Goal: Information Seeking & Learning: Find specific page/section

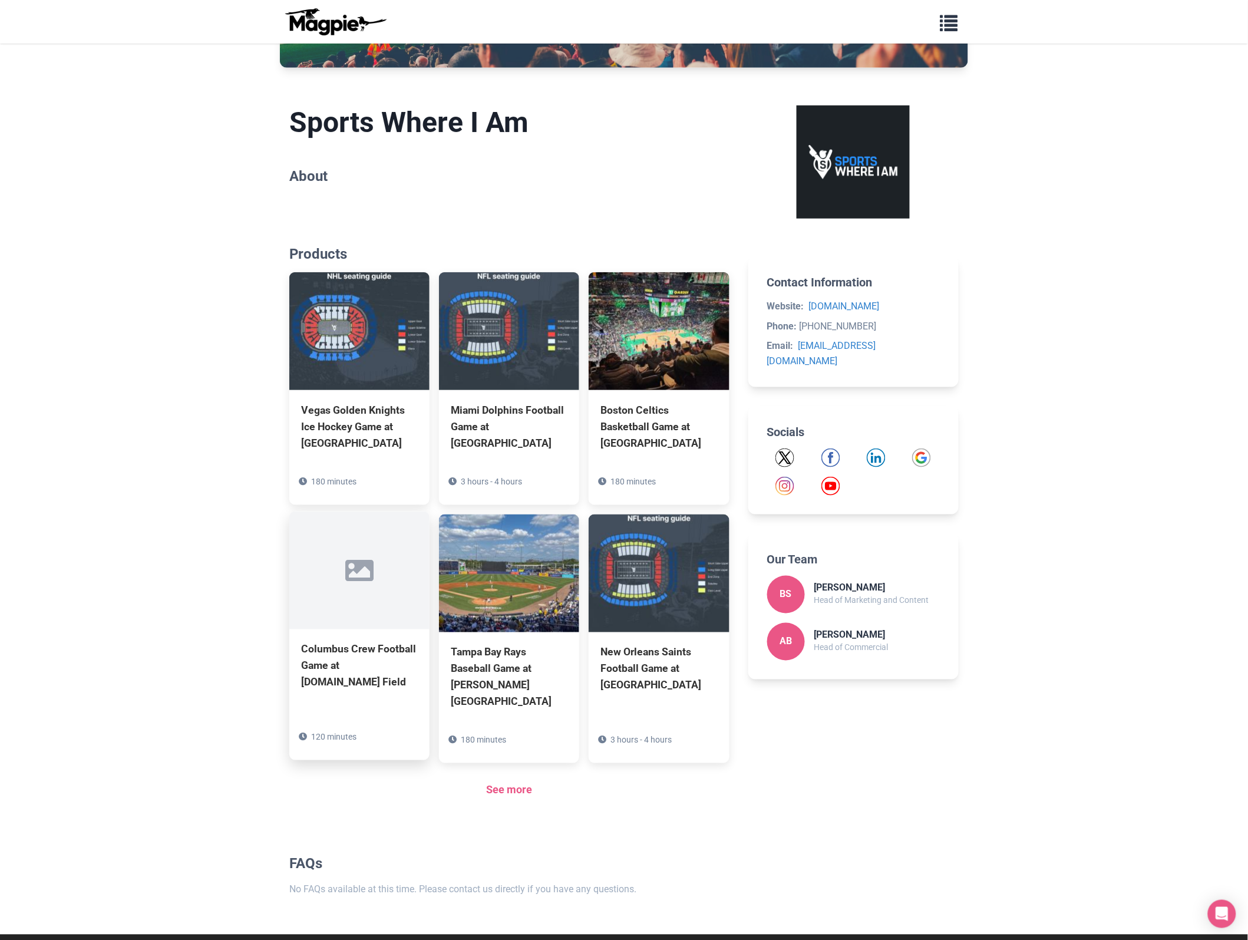
scroll to position [293, 0]
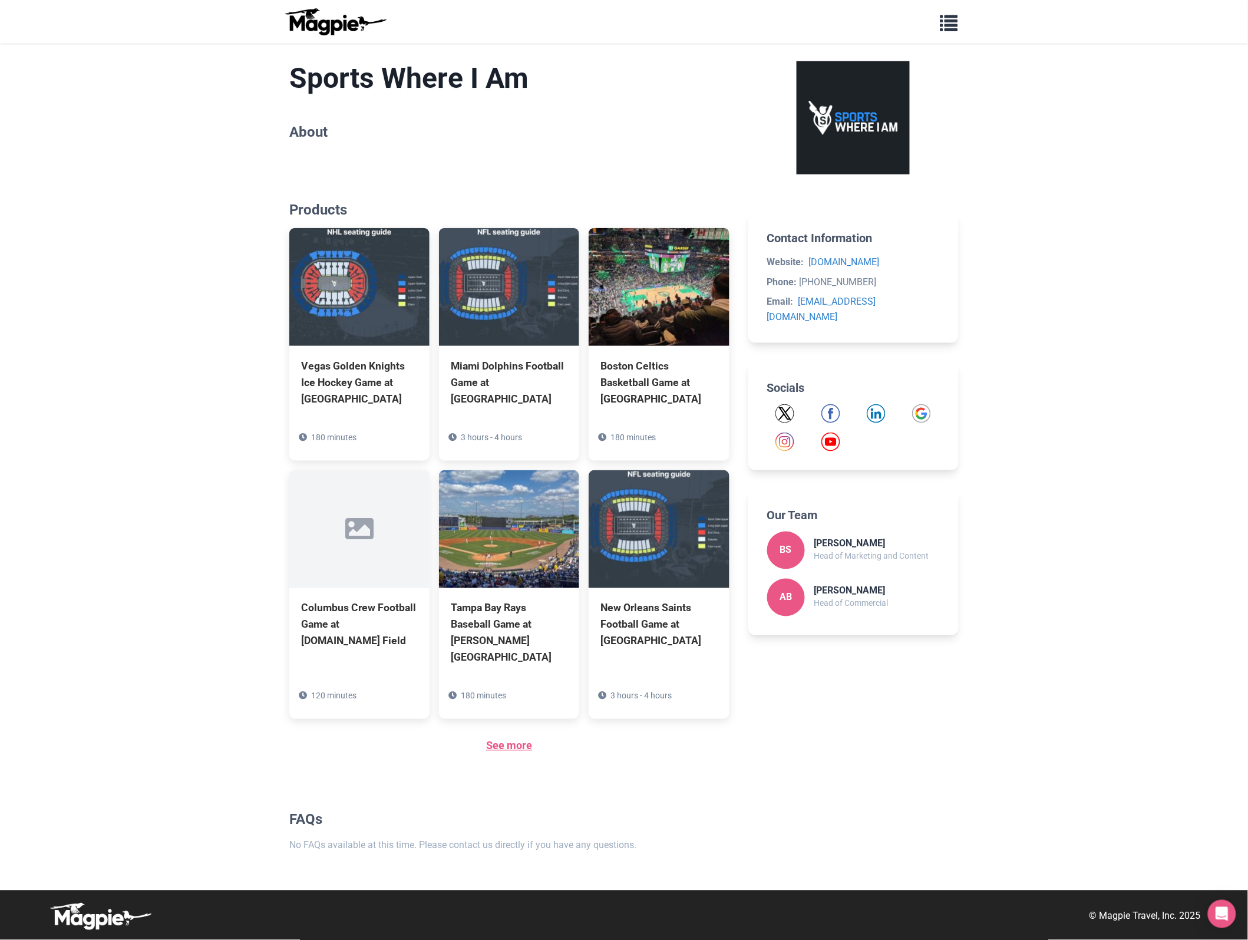
click at [519, 747] on link "See more" at bounding box center [509, 746] width 46 height 12
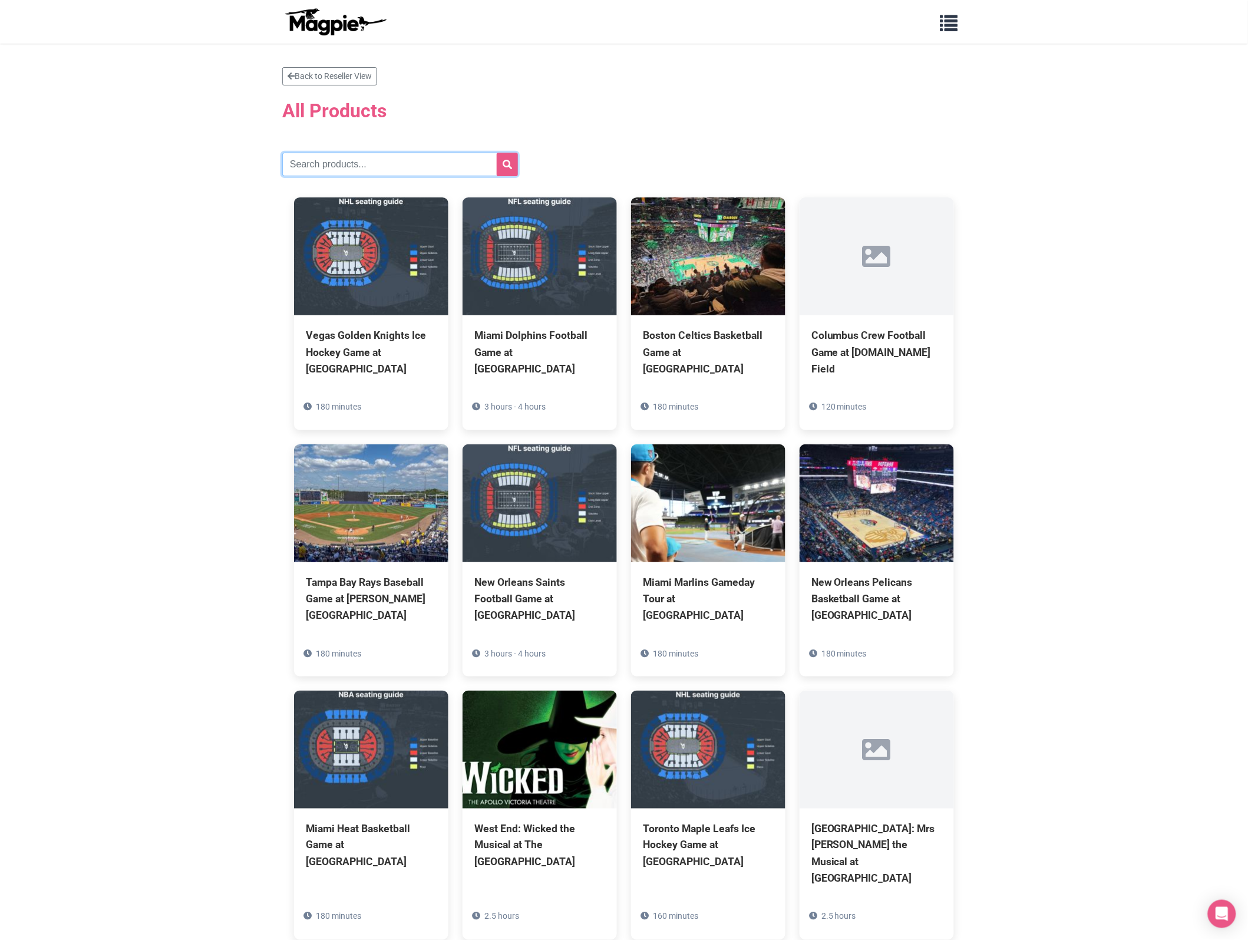
click at [385, 157] on input "text" at bounding box center [400, 165] width 236 height 24
paste input "Columbus Blue Jackets"
type input "Columbus Blue Jackets"
click at [503, 160] on icon "submit" at bounding box center [507, 164] width 9 height 9
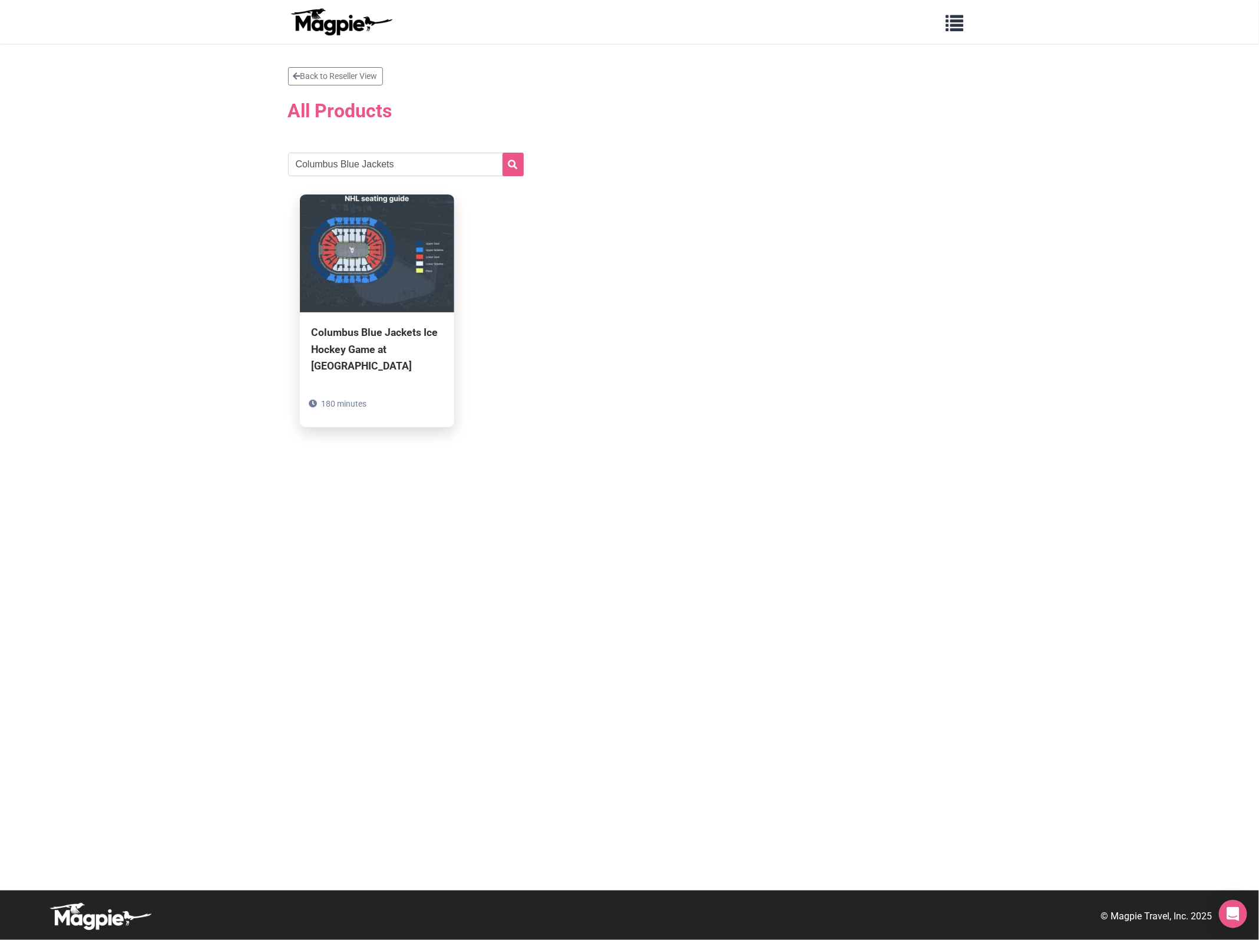
click at [363, 336] on div "Columbus Blue Jackets Ice Hockey Game at Nationwide Arena" at bounding box center [377, 348] width 131 height 49
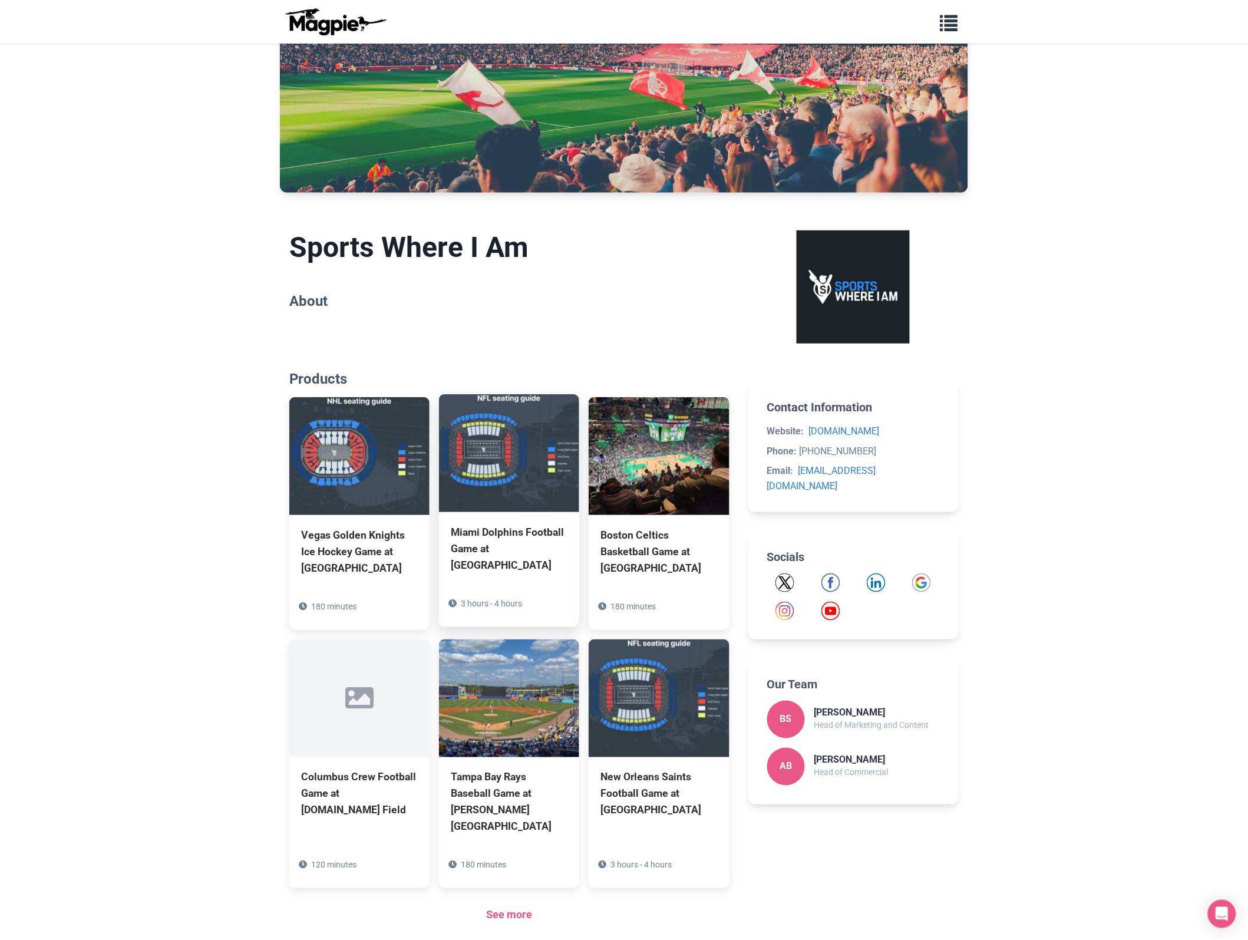
scroll to position [293, 0]
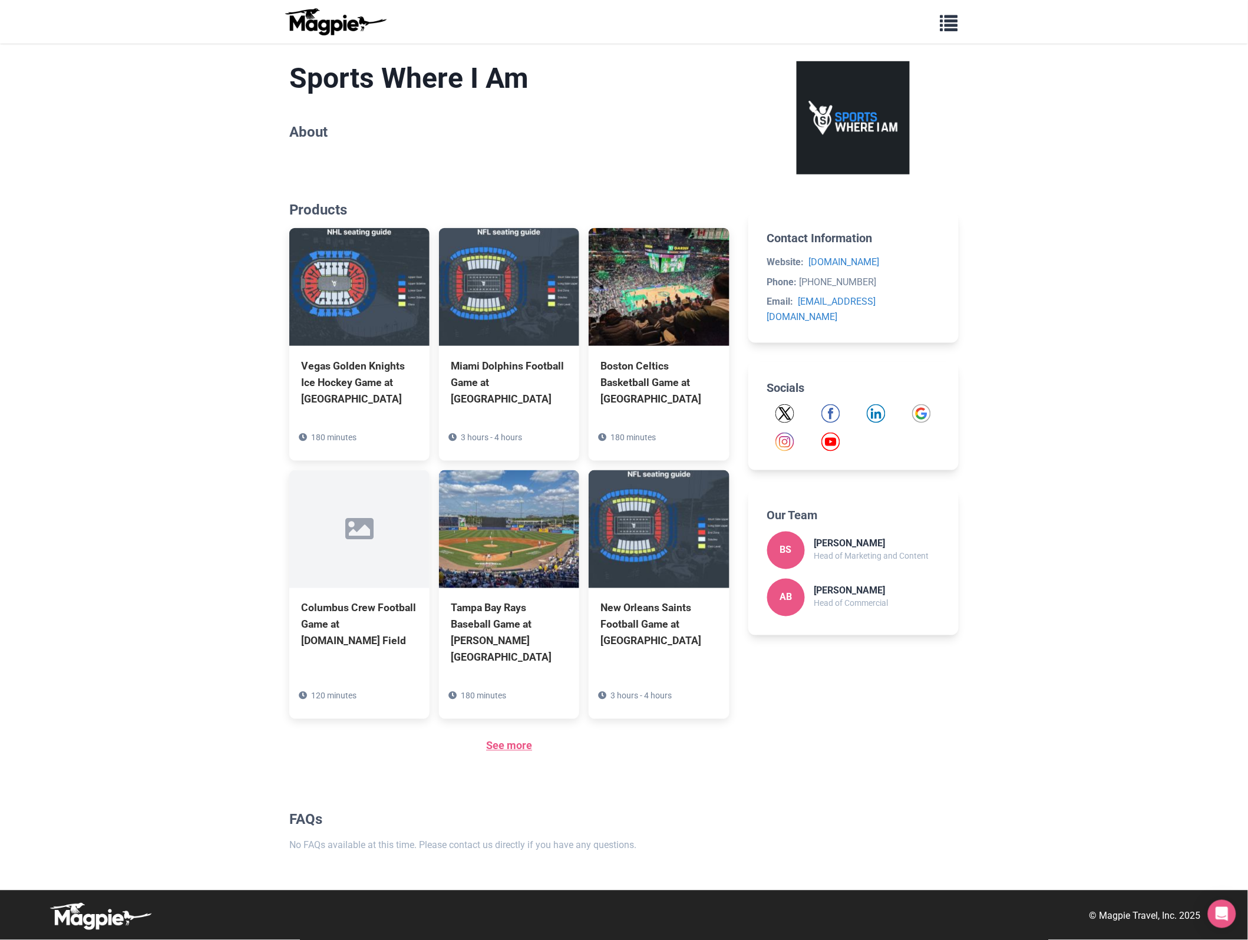
click at [519, 745] on link "See more" at bounding box center [509, 746] width 46 height 12
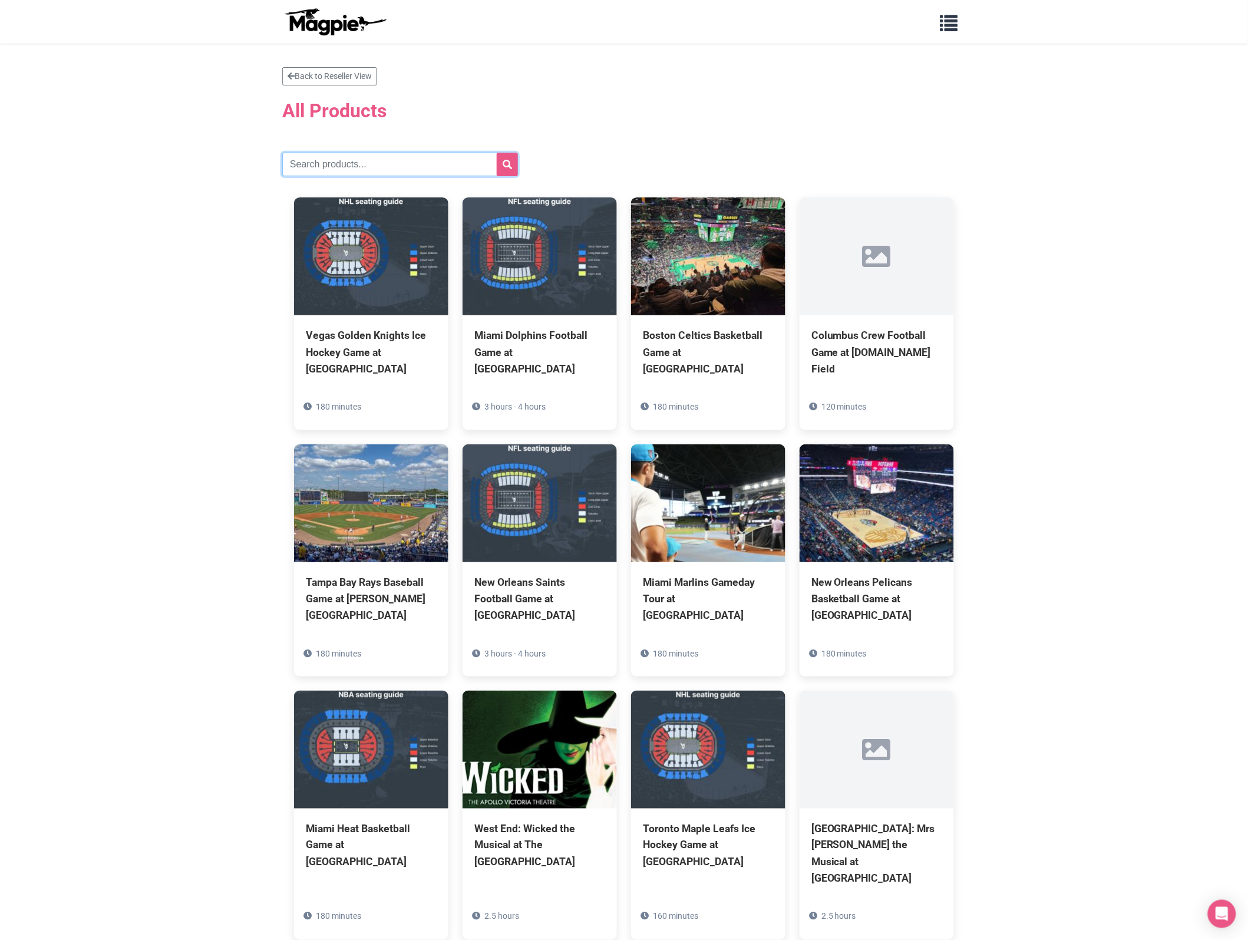
click at [373, 157] on input "text" at bounding box center [400, 165] width 236 height 24
paste input "Detroit Red Wings"
type input "Detroit Red Wings"
click at [497, 153] on button "submit" at bounding box center [507, 165] width 21 height 24
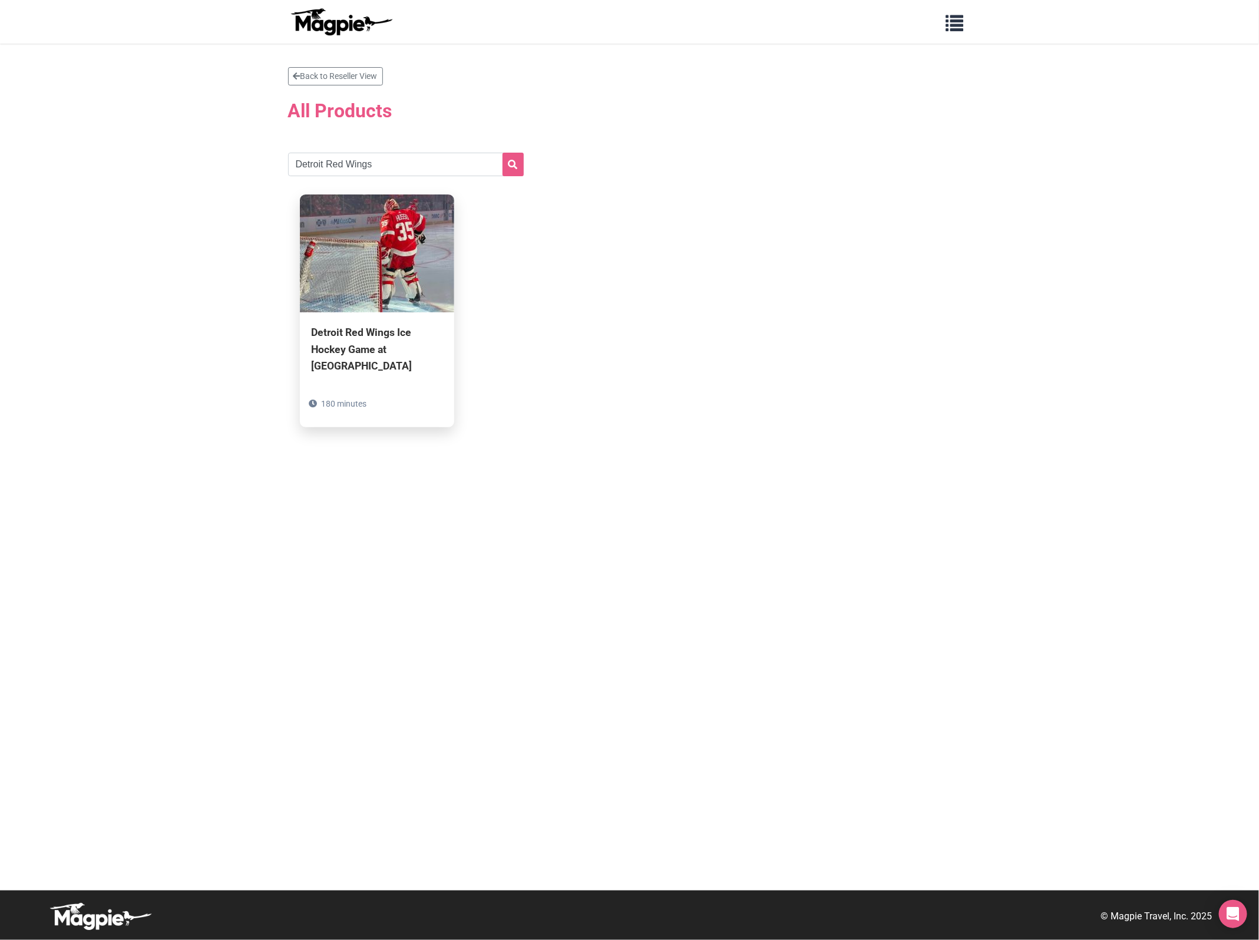
click at [392, 355] on div "Detroit Red Wings Ice Hockey Game at Little Caesars Arena" at bounding box center [377, 348] width 131 height 49
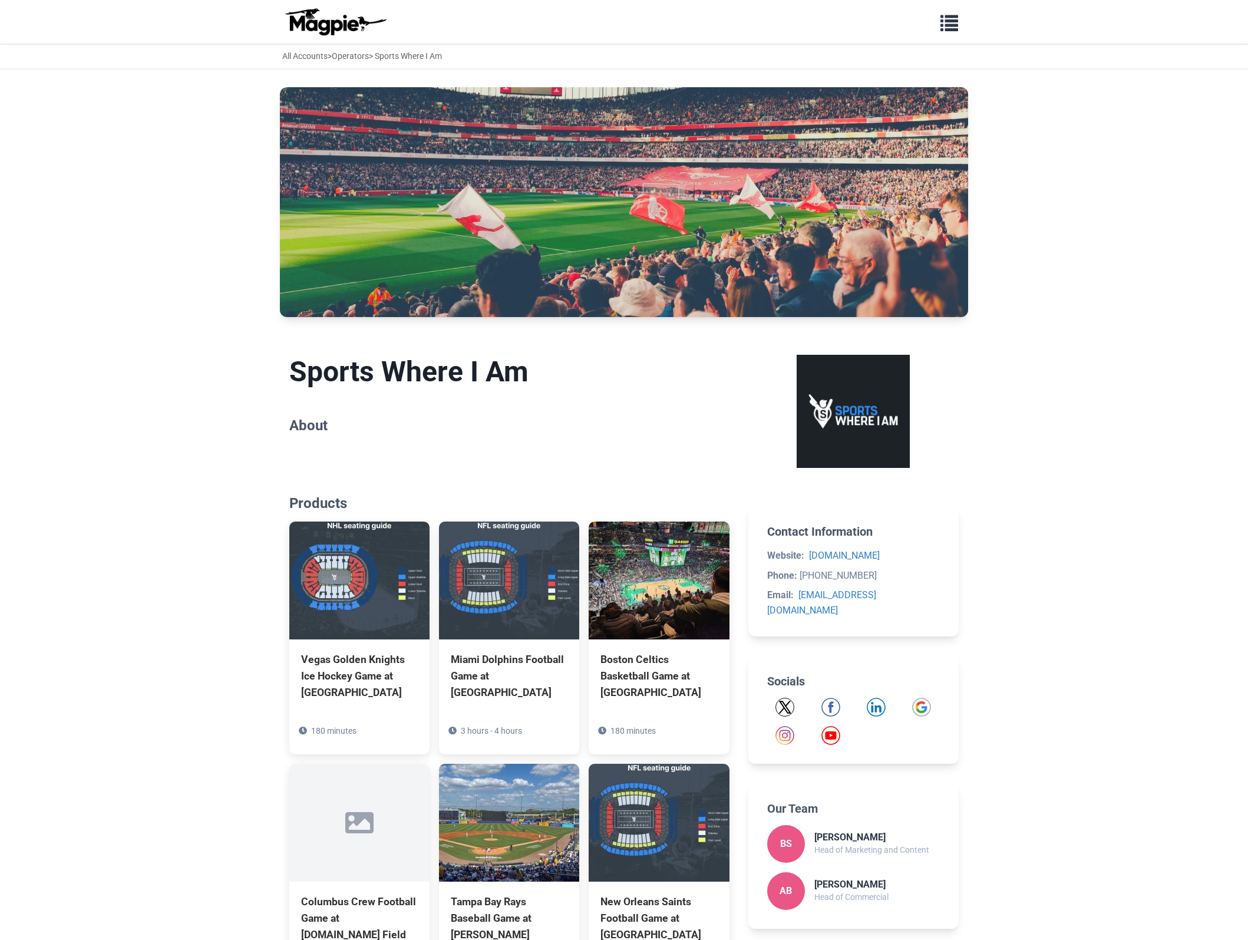
scroll to position [293, 0]
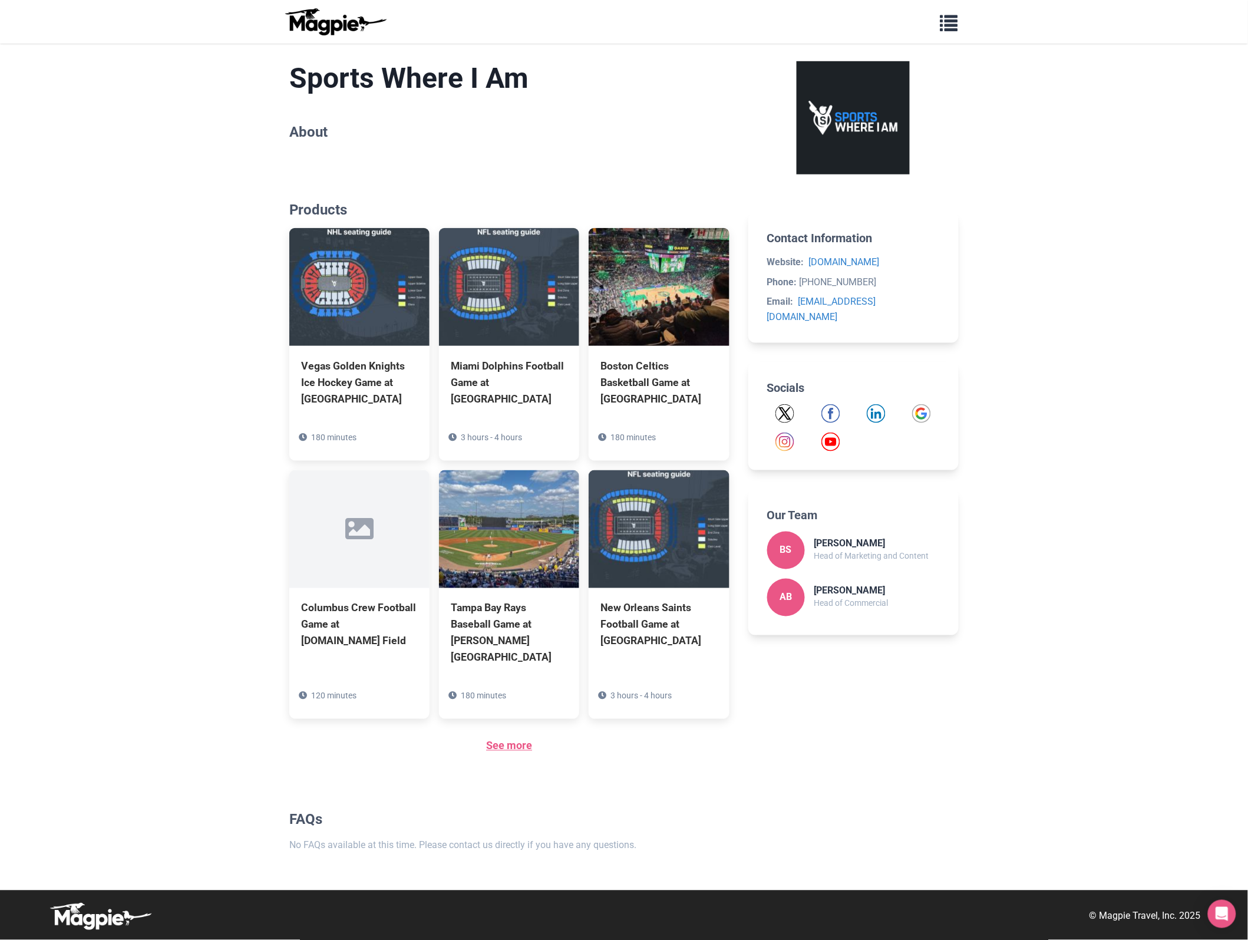
click at [510, 744] on link "See more" at bounding box center [509, 746] width 46 height 12
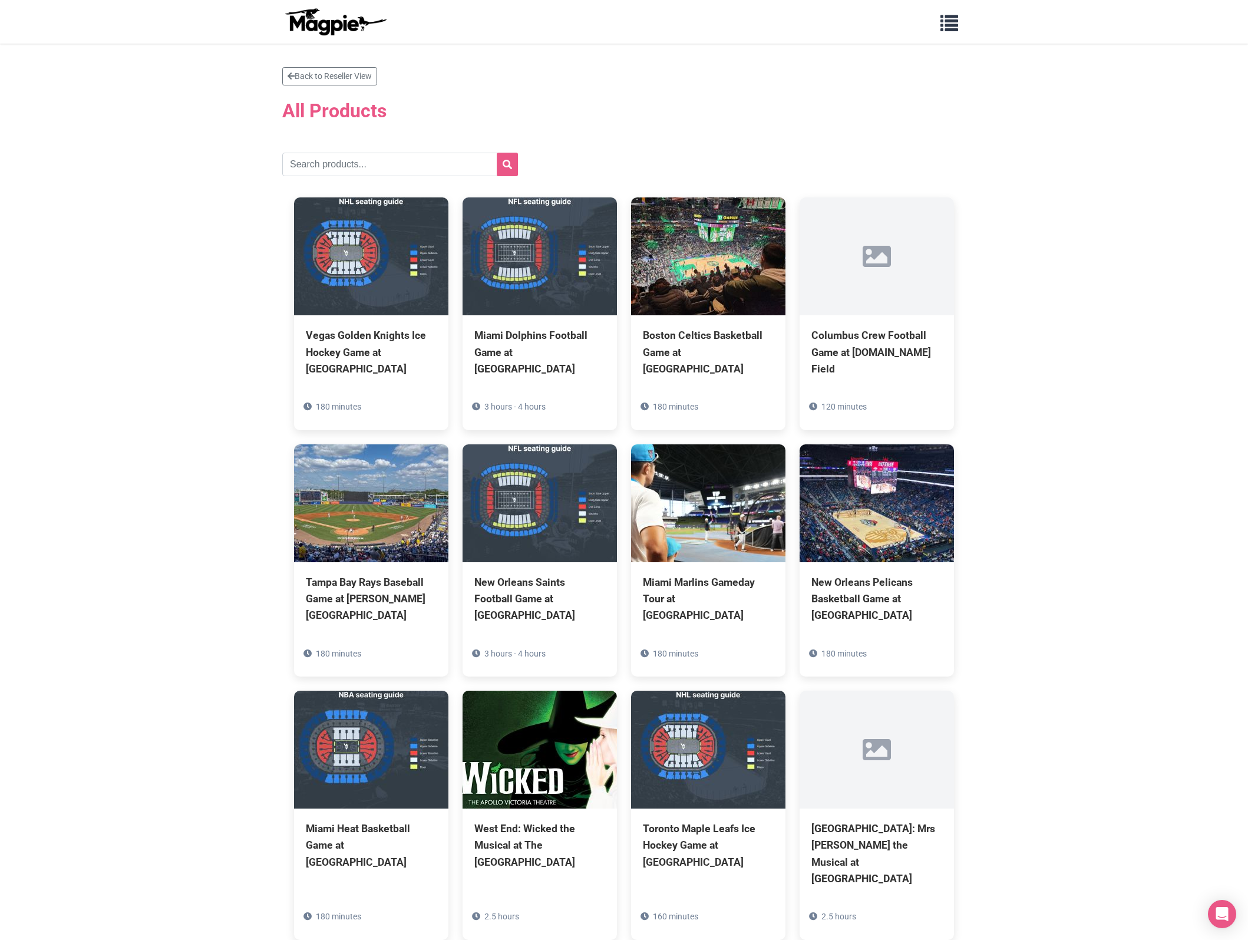
click at [411, 166] on input "text" at bounding box center [400, 165] width 236 height 24
type input "Montreal"
click at [513, 169] on button "submit" at bounding box center [507, 165] width 21 height 24
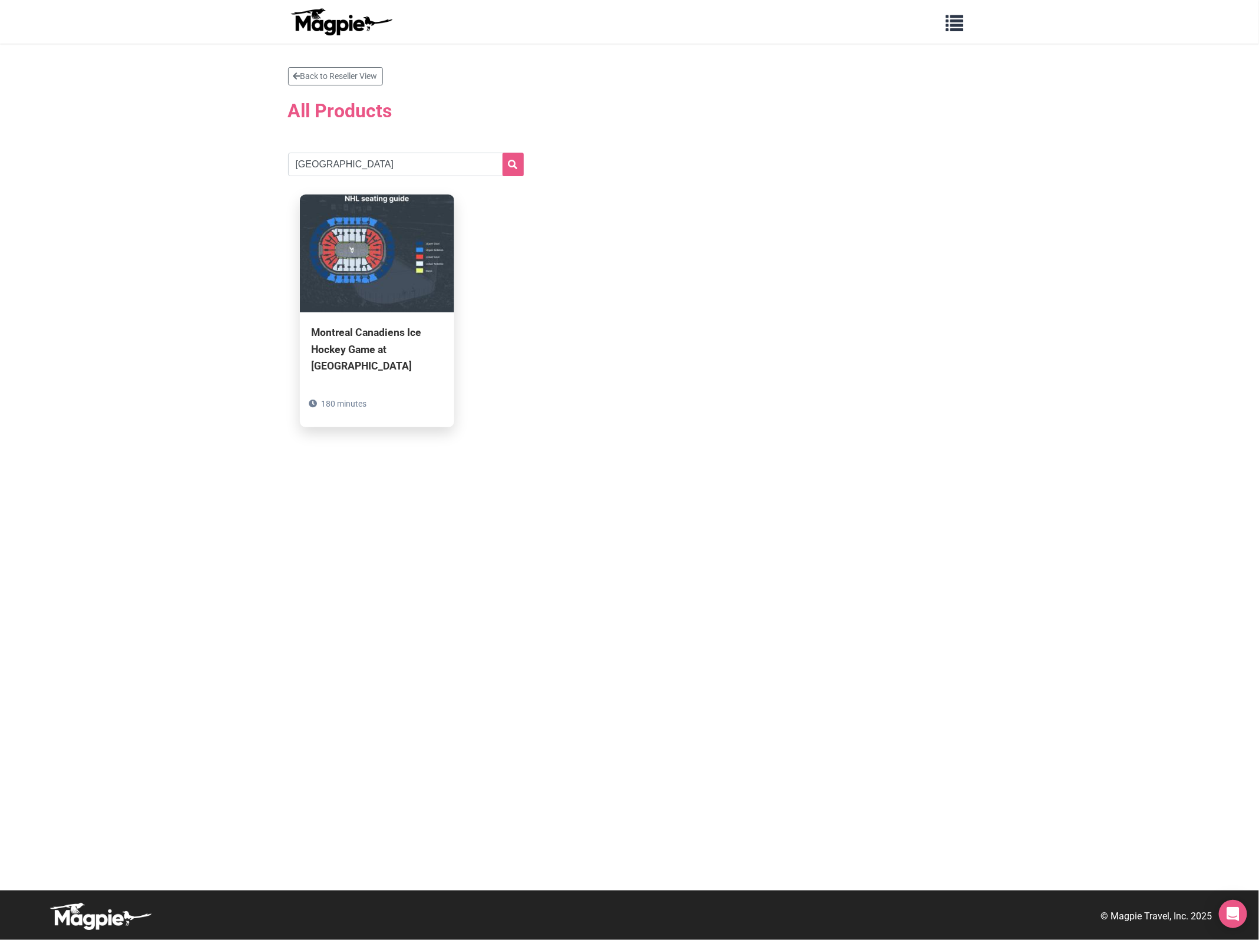
click at [355, 358] on div "Montreal Canadiens Ice Hockey Game at Bell Centre" at bounding box center [377, 348] width 131 height 49
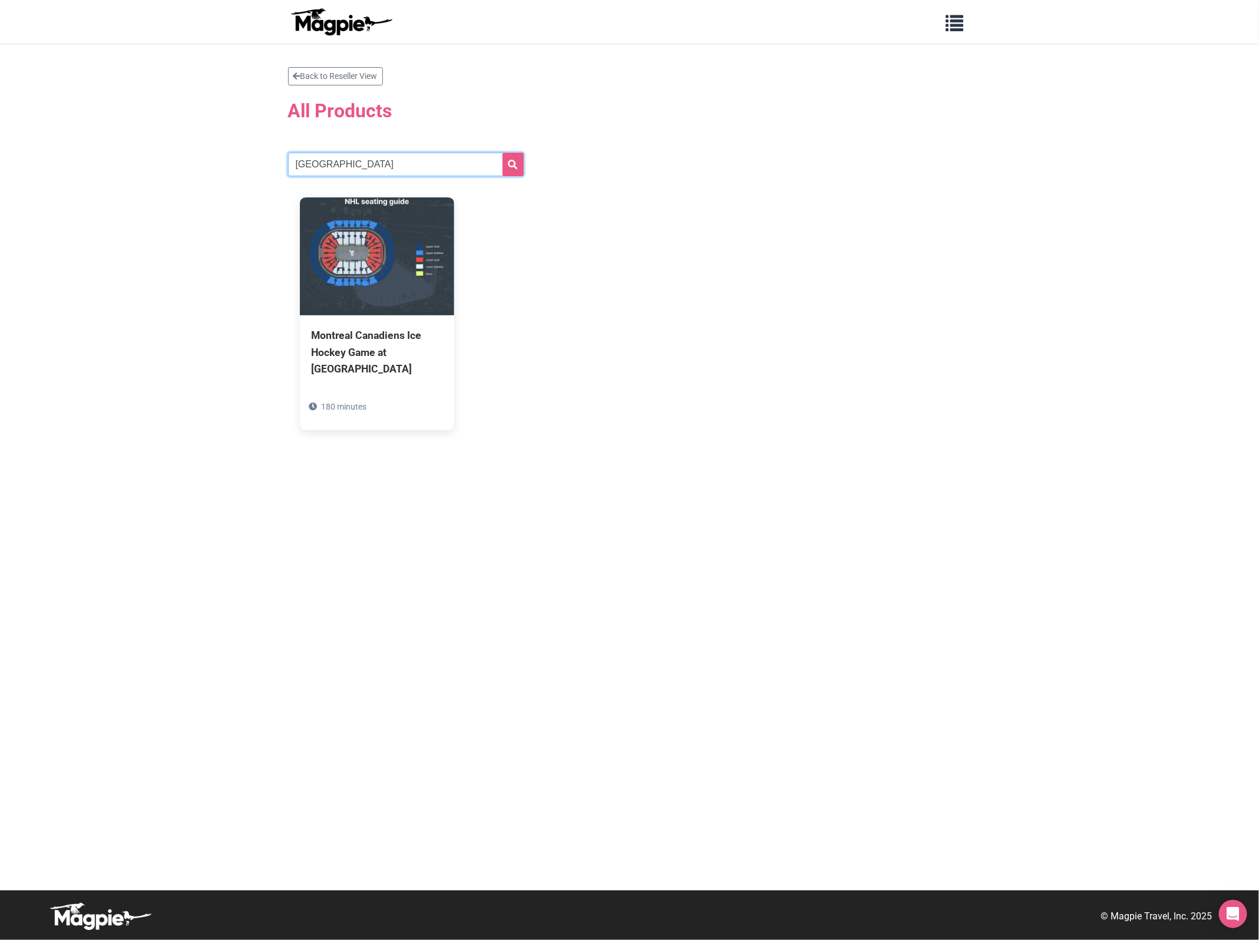
drag, startPoint x: 374, startPoint y: 163, endPoint x: 118, endPoint y: 162, distance: 256.3
click at [118, 162] on section "Back to Reseller View All Products Montreal Montreal Canadiens Ice Hockey Game …" at bounding box center [629, 467] width 1259 height 847
paste input "New Jersey"
type input "New Jersey"
click at [519, 166] on button "submit" at bounding box center [513, 165] width 21 height 24
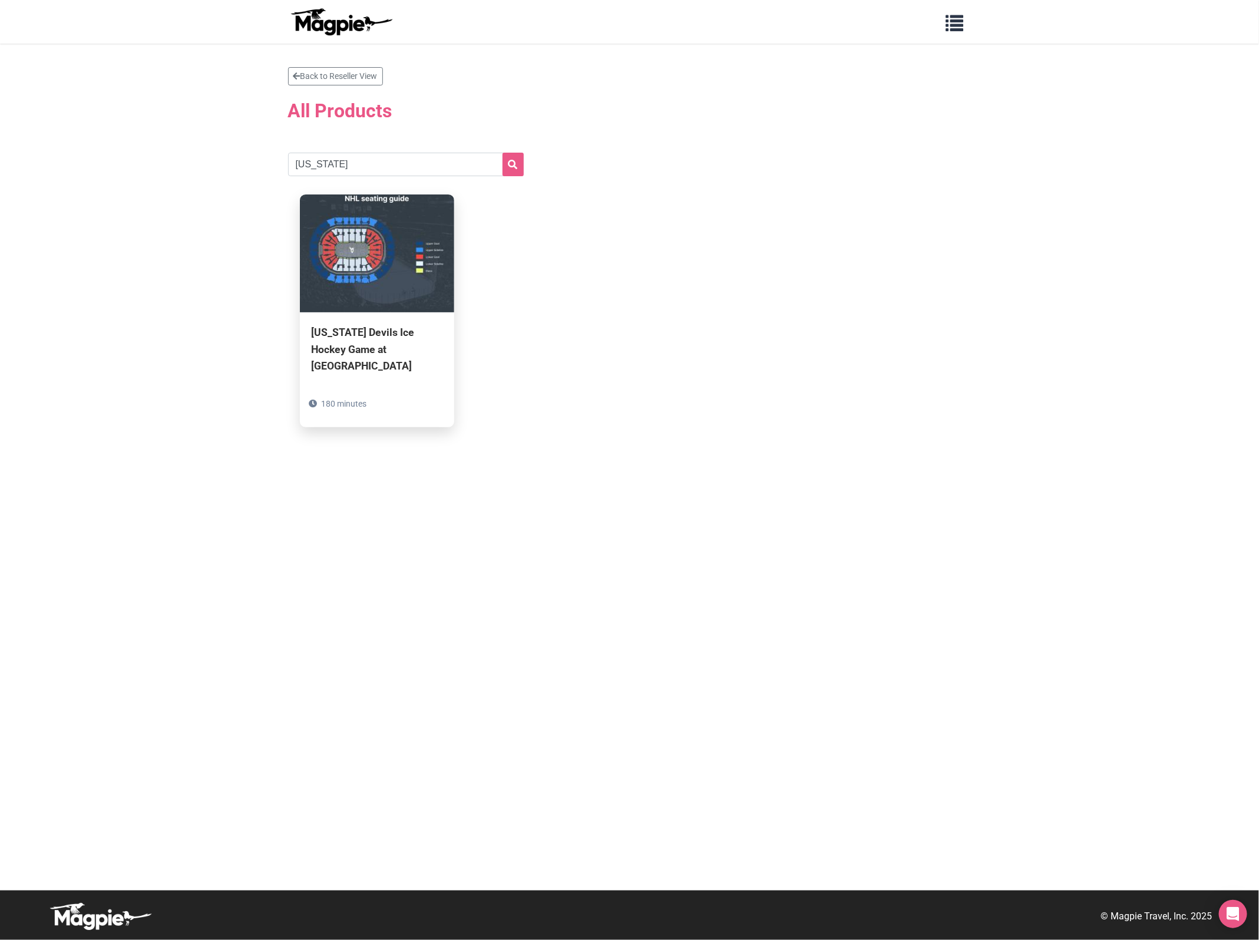
click at [340, 354] on div "New Jersey Devils Ice Hockey Game at Prudential Center" at bounding box center [377, 348] width 131 height 49
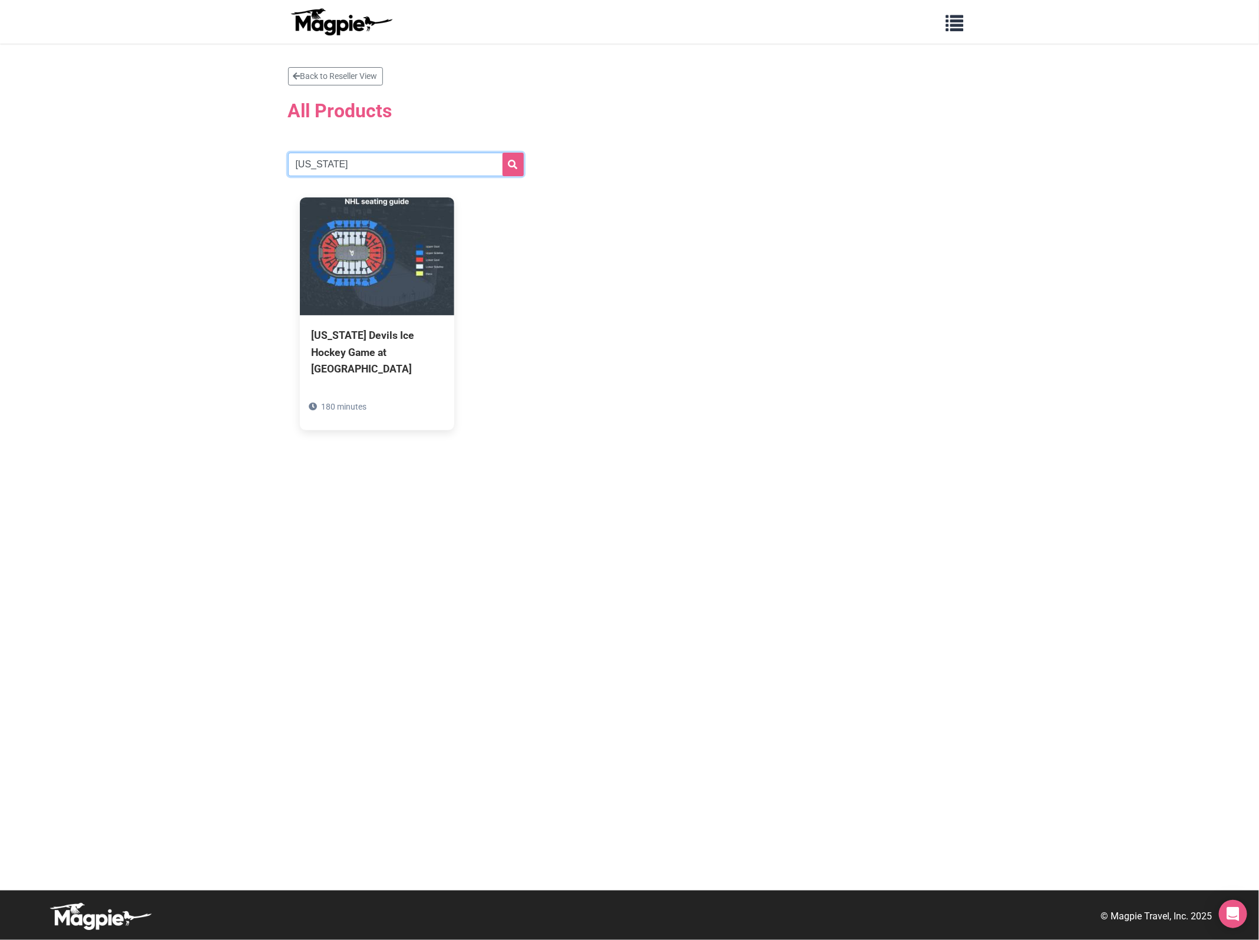
drag, startPoint x: 358, startPoint y: 169, endPoint x: 66, endPoint y: 95, distance: 300.7
click at [114, 138] on section "Back to Reseller View All Products New Jersey New Jersey Devils Ice Hockey Game…" at bounding box center [629, 467] width 1259 height 847
paste input "Ottawa Senators"
type input "Ottawa Senators"
click at [503, 153] on button "submit" at bounding box center [513, 165] width 21 height 24
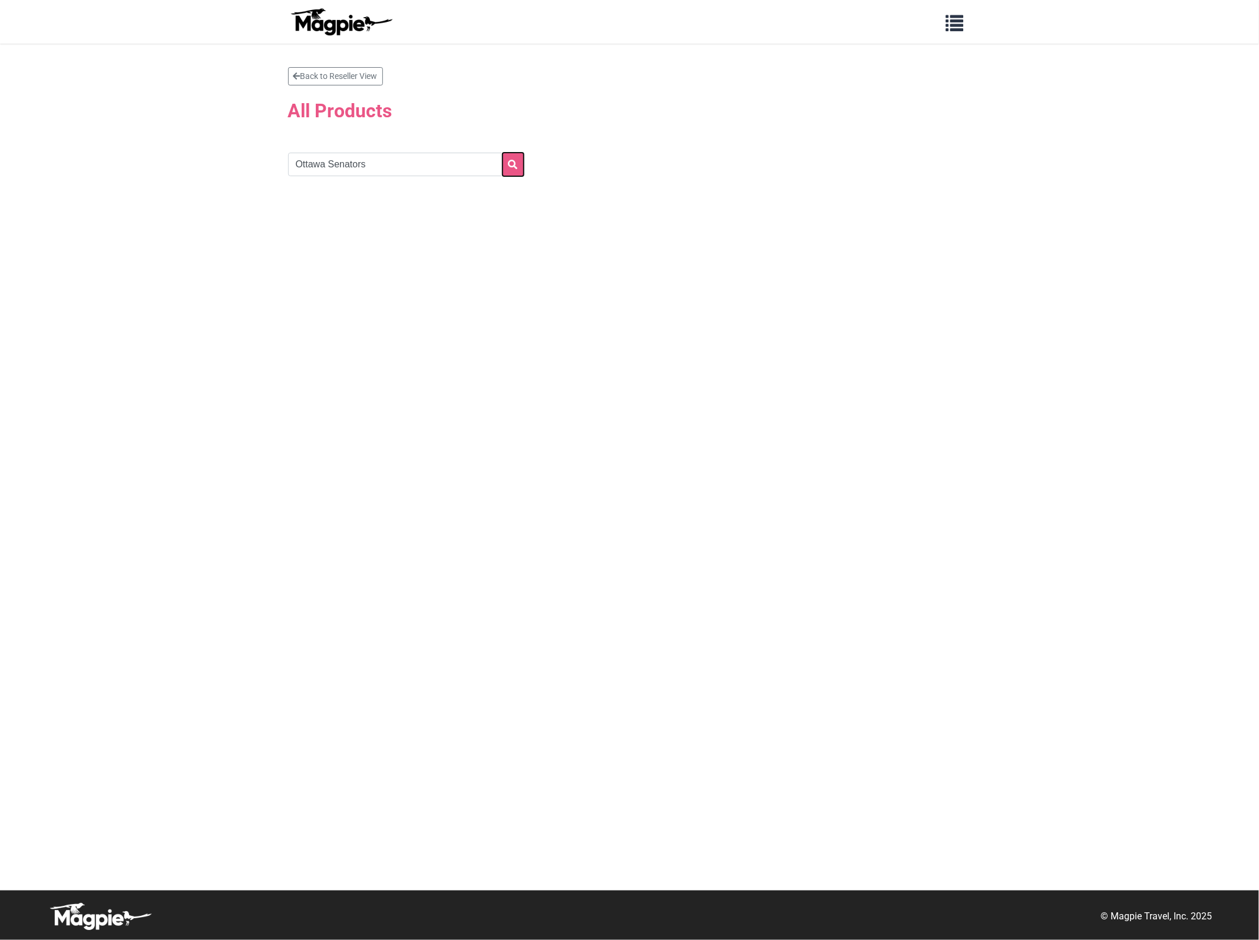
click at [509, 164] on icon "submit" at bounding box center [513, 164] width 9 height 9
type input "[GEOGRAPHIC_DATA]"
click at [507, 168] on button "submit" at bounding box center [513, 165] width 21 height 24
